Goal: Navigation & Orientation: Understand site structure

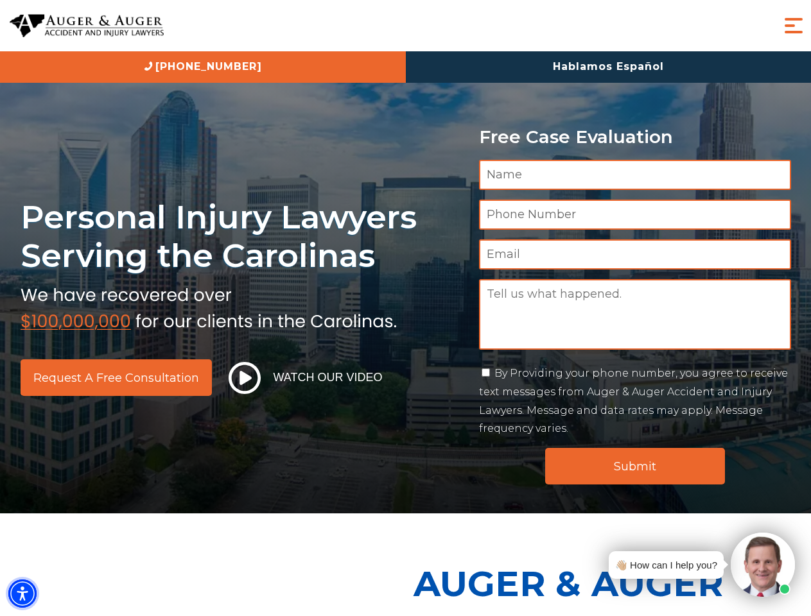
click at [22, 594] on img "Accessibility Menu" at bounding box center [22, 594] width 28 height 28
